Goal: Task Accomplishment & Management: Manage account settings

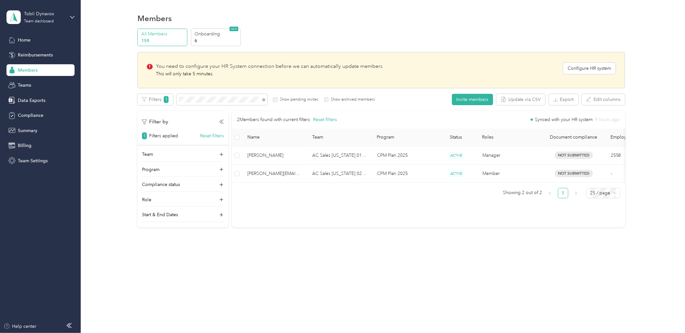
click at [286, 230] on div "All Members 159 Onboarding 6 NEW You need to configure your HR System connectio…" at bounding box center [381, 131] width 488 height 205
click at [110, 70] on div "All Members 159 Onboarding 6 NEW You need to configure your HR System connectio…" at bounding box center [381, 131] width 585 height 205
click at [126, 102] on div "All Members 159 Onboarding 6 NEW You need to configure your HR System connectio…" at bounding box center [381, 131] width 585 height 205
drag, startPoint x: 374, startPoint y: 243, endPoint x: 383, endPoint y: 251, distance: 11.9
click at [377, 246] on div "Members All Members 159 Onboarding 6 NEW You need to configure your HR System c…" at bounding box center [381, 134] width 601 height 268
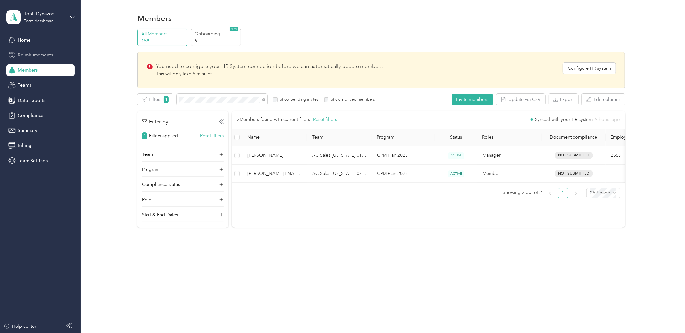
click at [33, 59] on div "Reimbursements" at bounding box center [40, 55] width 68 height 12
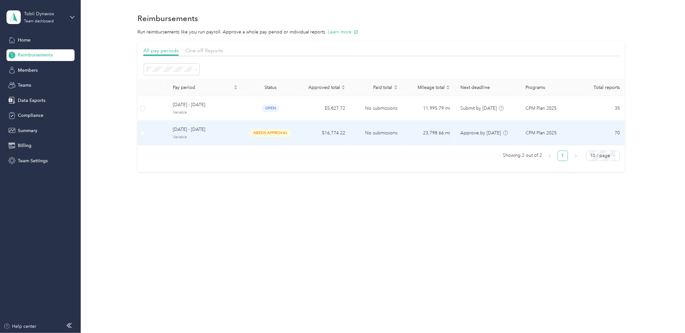
click at [317, 132] on td "$16,774.22" at bounding box center [324, 133] width 52 height 25
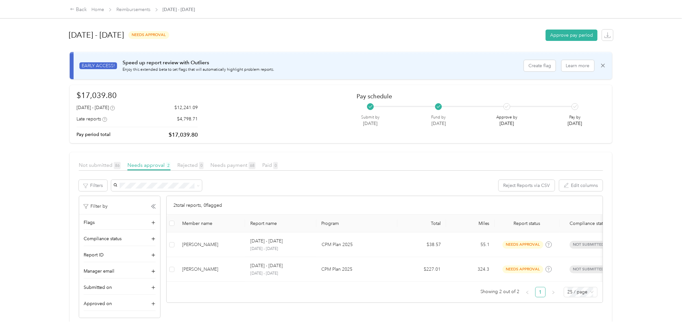
scroll to position [10, 0]
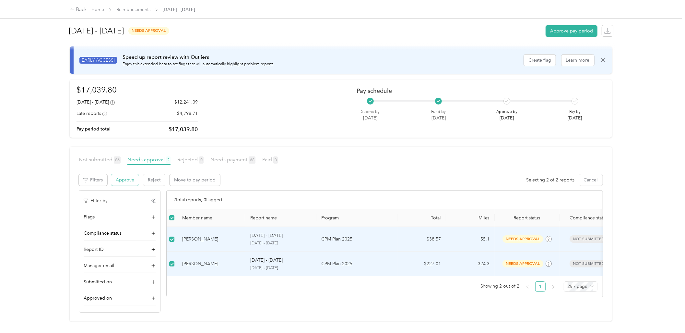
click at [134, 174] on button "Approve" at bounding box center [125, 179] width 28 height 11
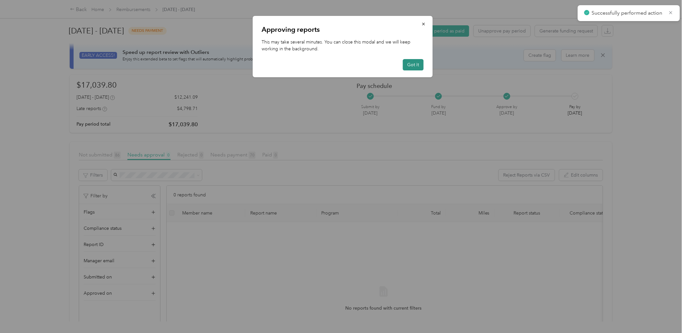
click at [411, 65] on button "Got it" at bounding box center [413, 64] width 21 height 11
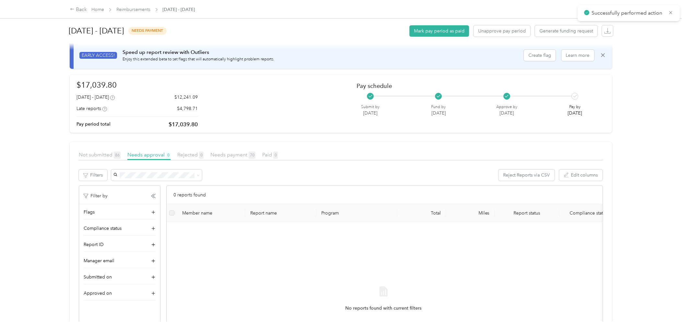
click at [320, 185] on div "0 reports found" at bounding box center [385, 194] width 436 height 18
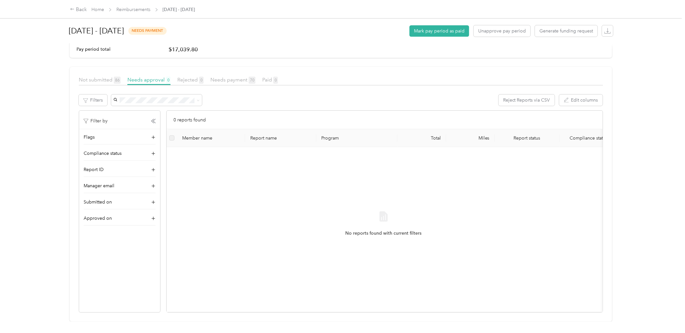
scroll to position [0, 0]
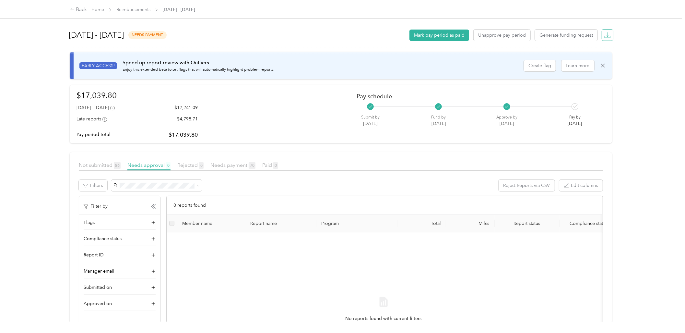
click at [605, 36] on icon "button" at bounding box center [607, 35] width 6 height 6
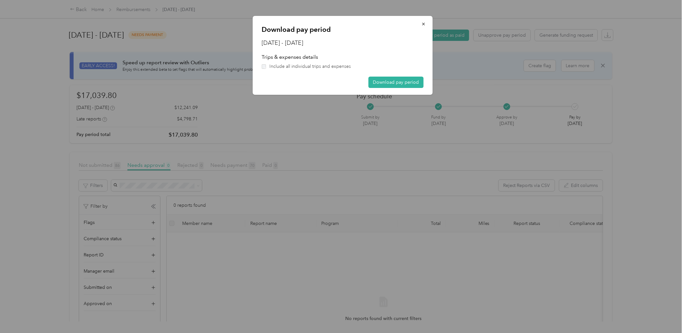
click at [336, 69] on span "Include all individual trips and expenses" at bounding box center [309, 66] width 81 height 7
click at [391, 82] on button "Download pay period" at bounding box center [395, 82] width 55 height 11
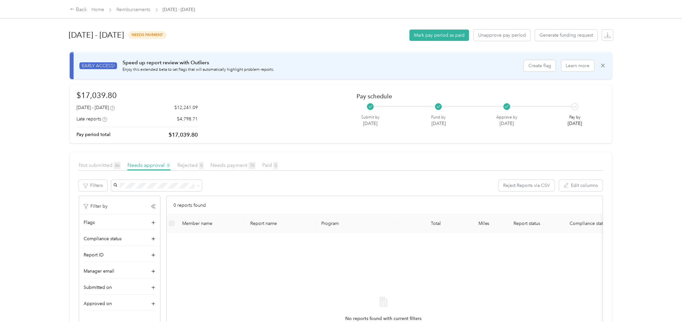
drag, startPoint x: 311, startPoint y: 96, endPoint x: 346, endPoint y: 83, distance: 37.3
click at [311, 96] on div "$17,039.80 [DATE] - [DATE] $12,241.09 Late reports $4,798.71 Pay period total $…" at bounding box center [341, 113] width 529 height 49
click at [418, 38] on button "Mark pay period as paid" at bounding box center [440, 35] width 60 height 11
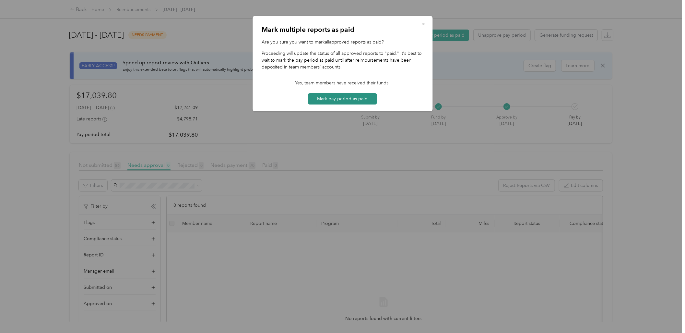
click at [349, 100] on button "Mark pay period as paid" at bounding box center [342, 98] width 69 height 11
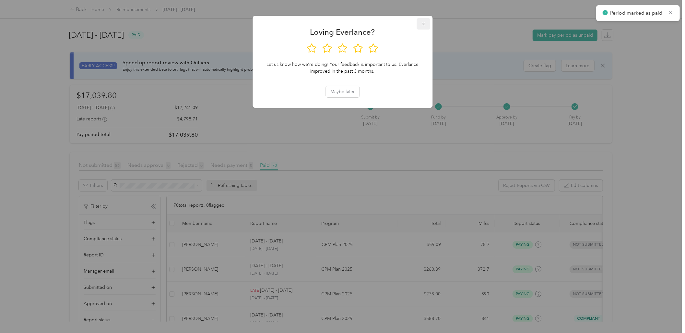
click at [423, 25] on icon "button" at bounding box center [423, 24] width 5 height 5
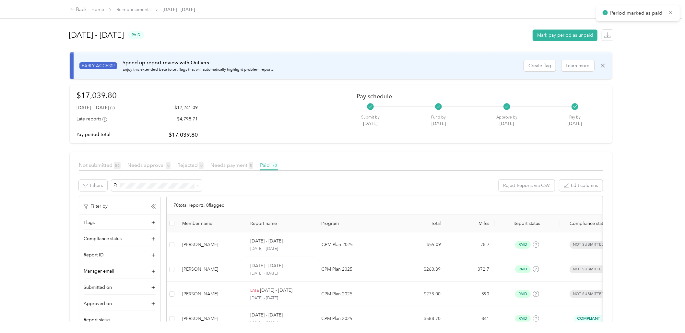
click at [494, 28] on div "[DATE] - [DATE] paid Mark pay period as unpaid" at bounding box center [341, 35] width 545 height 25
click at [79, 10] on div "Back" at bounding box center [78, 10] width 17 height 8
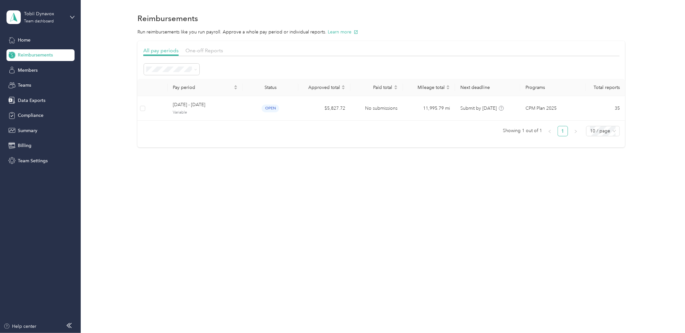
click at [319, 175] on div "Reimbursements Run reimbursements like you run payroll. Approve a whole pay per…" at bounding box center [381, 91] width 601 height 182
drag, startPoint x: 320, startPoint y: 175, endPoint x: 337, endPoint y: 177, distance: 16.9
click at [320, 175] on div "Reimbursements Run reimbursements like you run payroll. Approve a whole pay per…" at bounding box center [381, 91] width 601 height 182
click at [190, 176] on div "Reimbursements Run reimbursements like you run payroll. Approve a whole pay per…" at bounding box center [381, 91] width 601 height 182
click at [429, 27] on section "Reimbursements Run reimbursements like you run payroll. Approve a whole pay per…" at bounding box center [381, 79] width 585 height 136
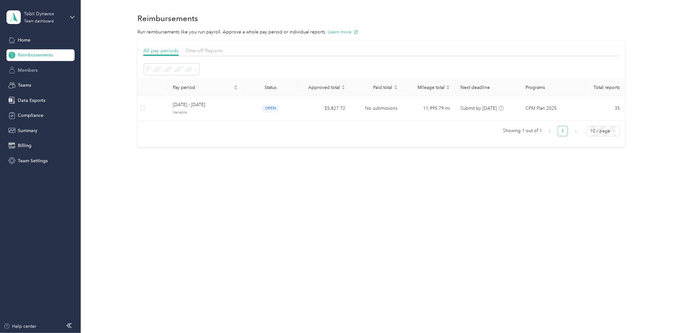
click at [54, 67] on div "Members" at bounding box center [40, 70] width 68 height 12
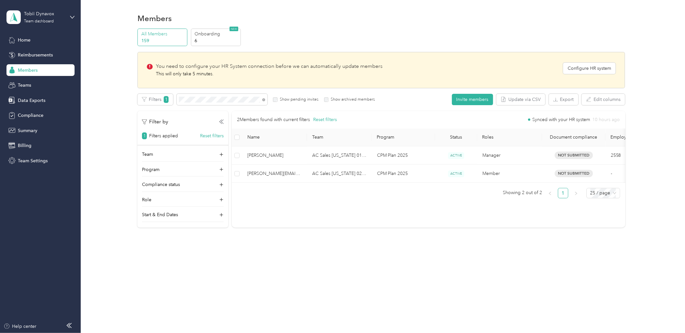
click at [301, 247] on div "Members All Members 159 Onboarding 6 NEW You need to configure your HR System c…" at bounding box center [381, 134] width 601 height 268
